Goal: Transaction & Acquisition: Purchase product/service

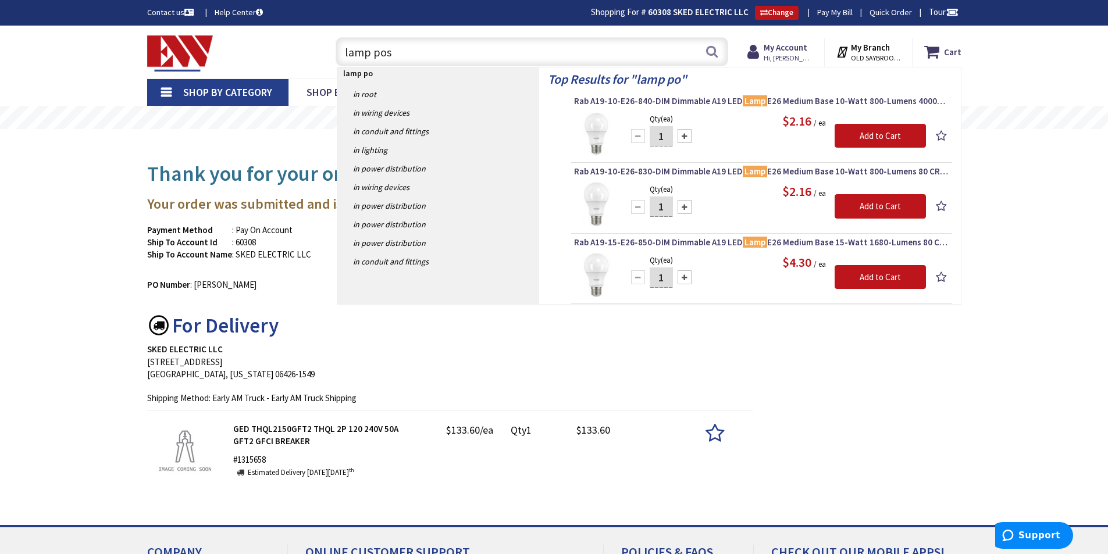
type input "lamp post"
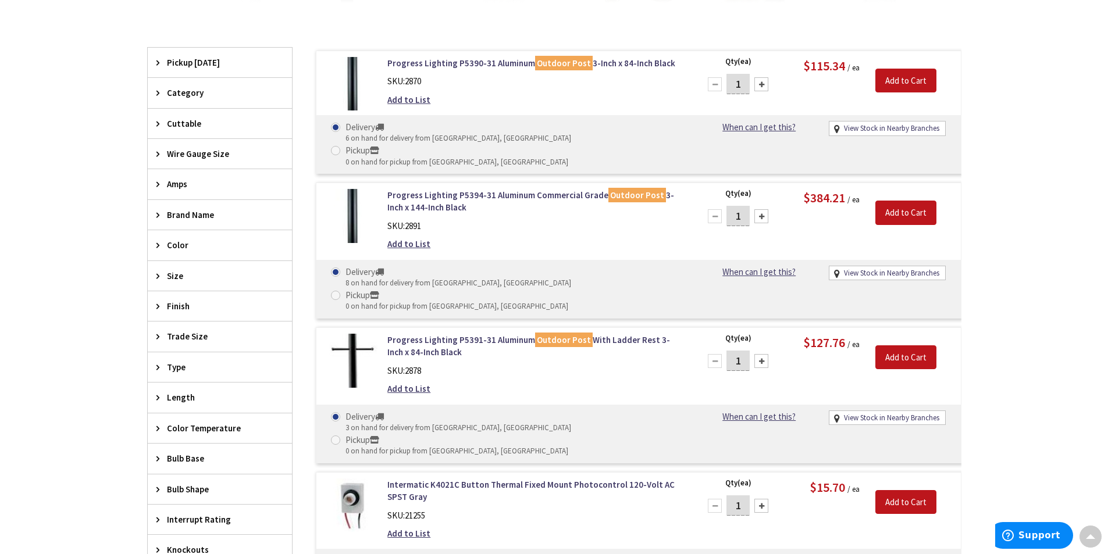
scroll to position [364, 0]
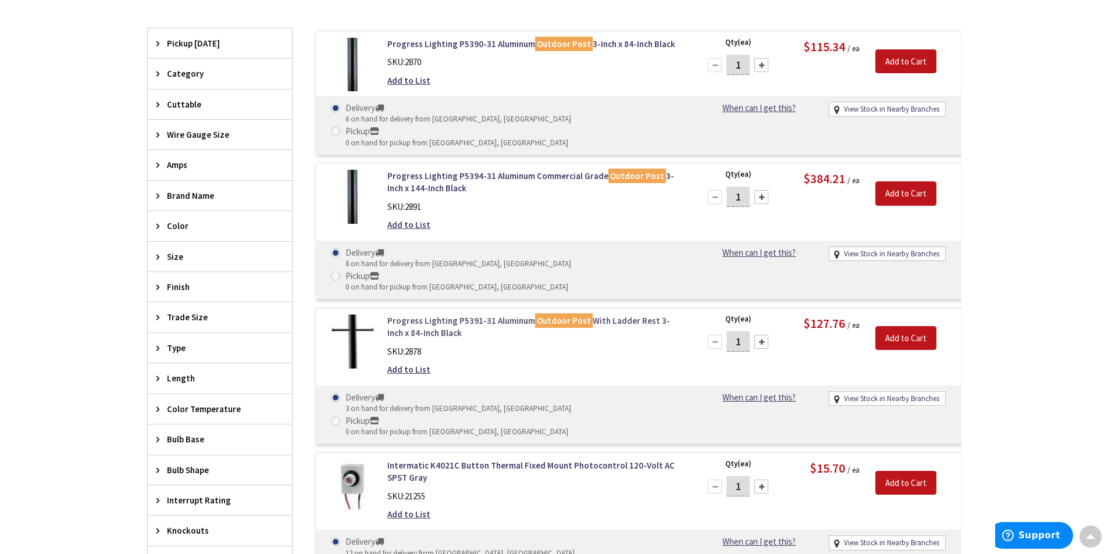
click at [457, 315] on link "Progress Lighting P5391-31 Aluminum Outdoor Post With Ladder Rest 3-Inch x 84-I…" at bounding box center [535, 327] width 296 height 25
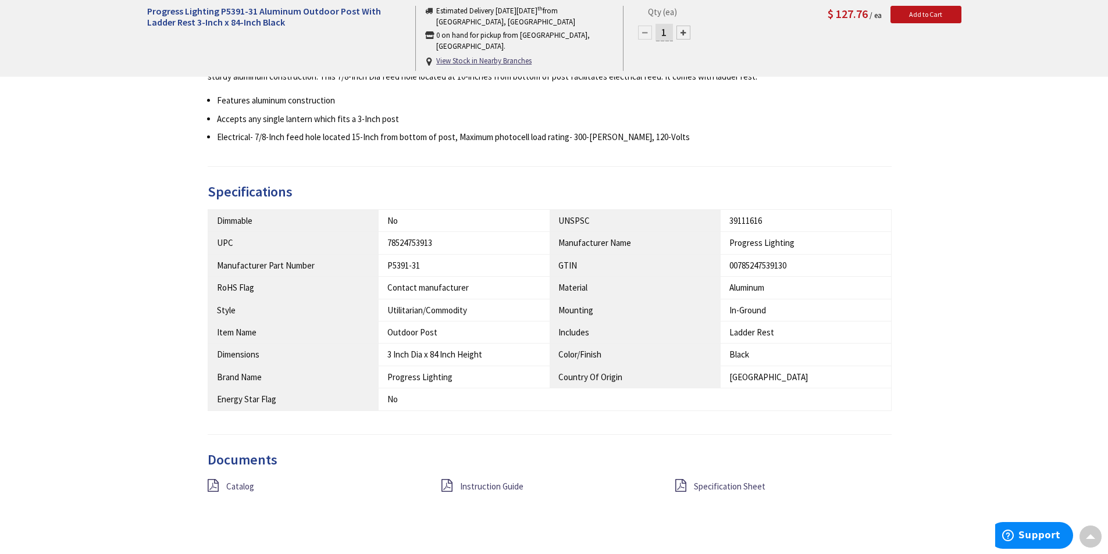
scroll to position [525, 0]
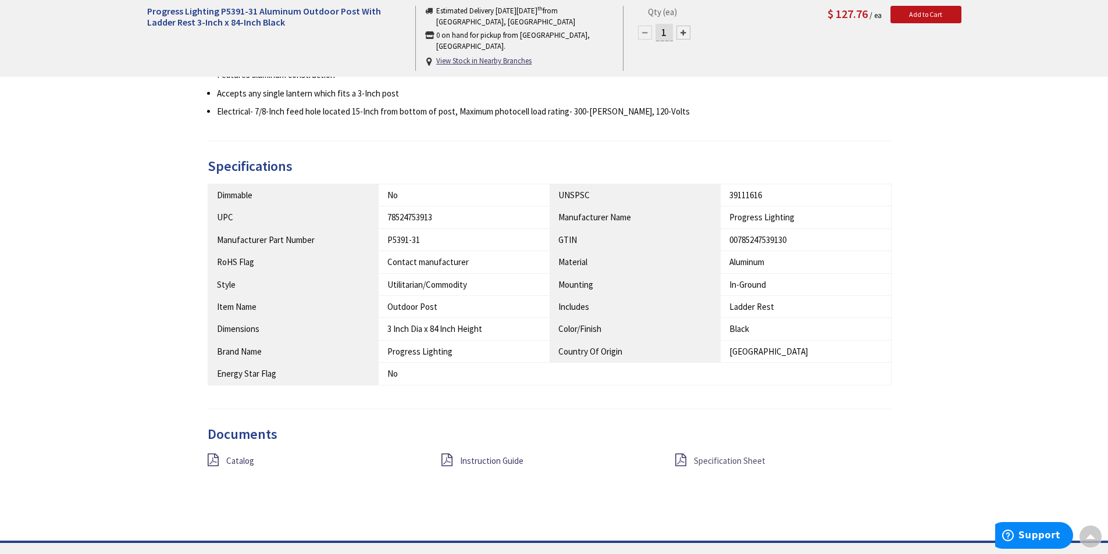
click at [706, 461] on span "Specification Sheet" at bounding box center [730, 460] width 72 height 11
